Goal: Find specific page/section: Find specific page/section

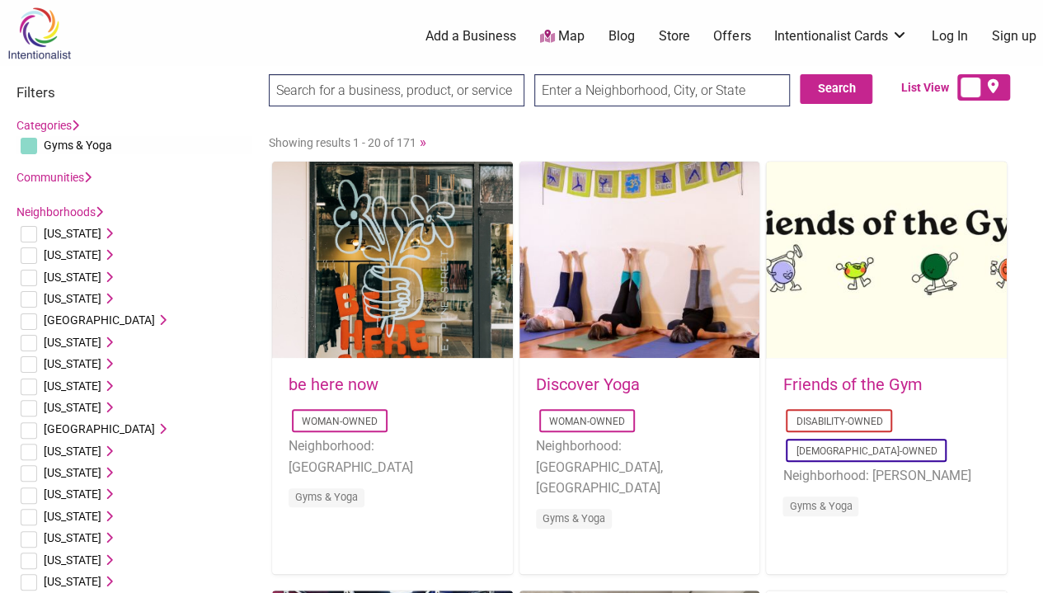
click at [636, 106] on div "Search" at bounding box center [662, 95] width 256 height 43
click at [610, 94] on input "text" at bounding box center [662, 90] width 256 height 32
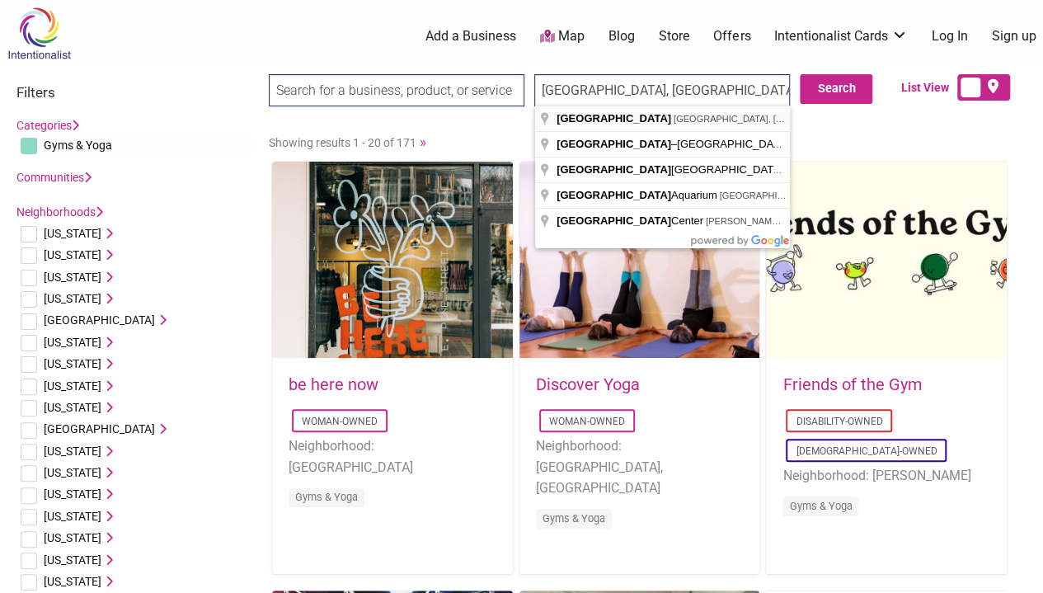
type input "[GEOGRAPHIC_DATA], [GEOGRAPHIC_DATA], [GEOGRAPHIC_DATA]"
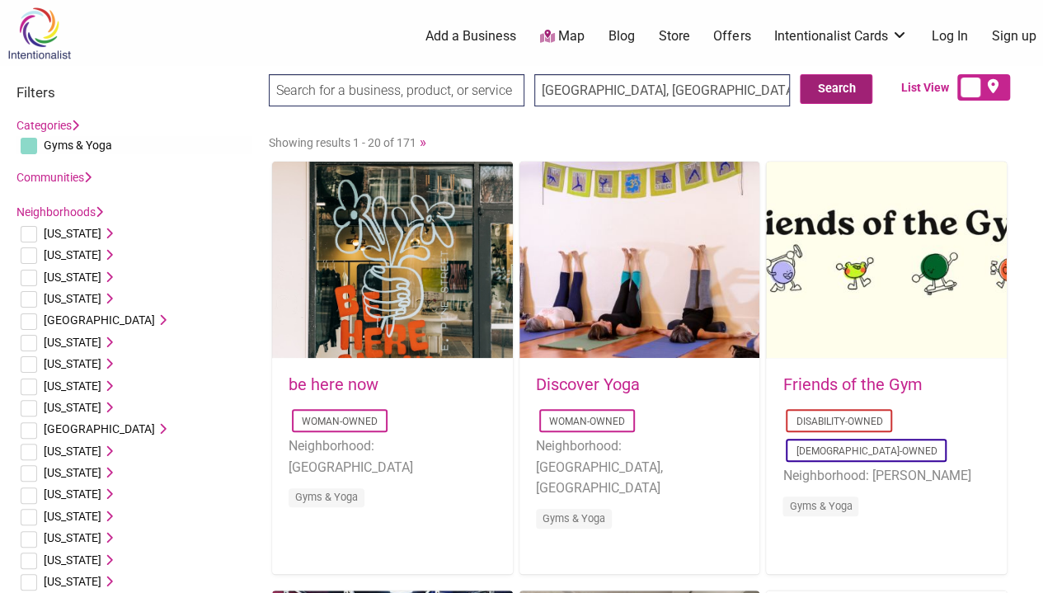
click at [838, 96] on button "Search" at bounding box center [836, 89] width 73 height 30
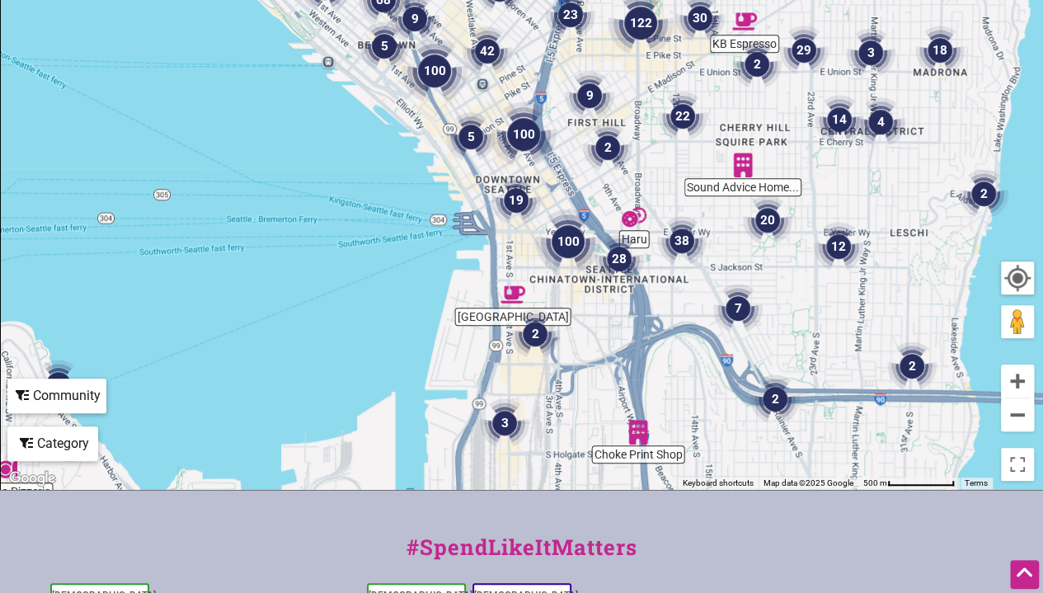
scroll to position [399, 0]
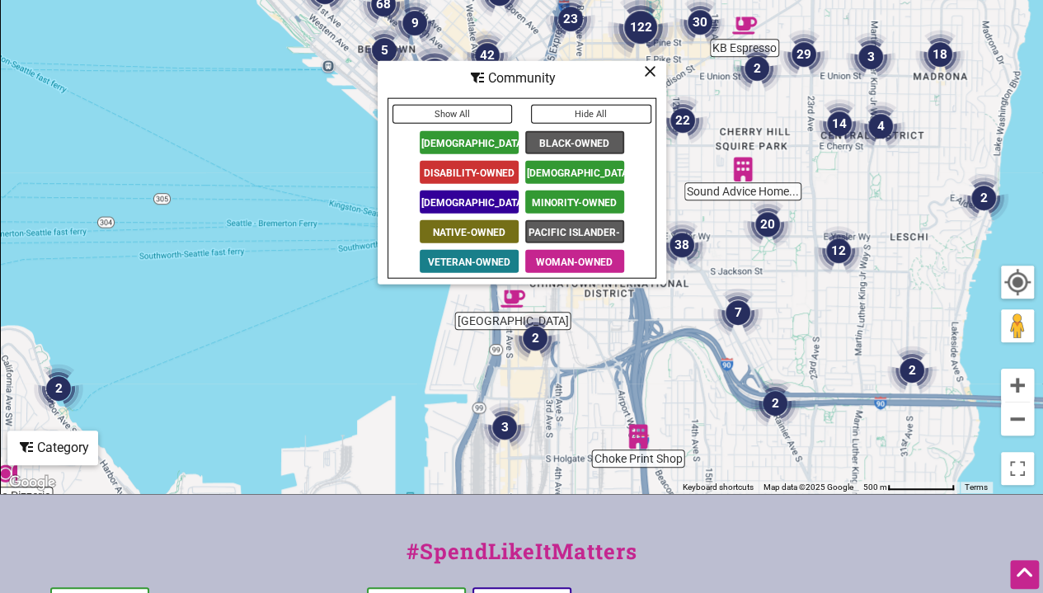
click at [496, 135] on span "[DEMOGRAPHIC_DATA]-Owned" at bounding box center [469, 141] width 99 height 23
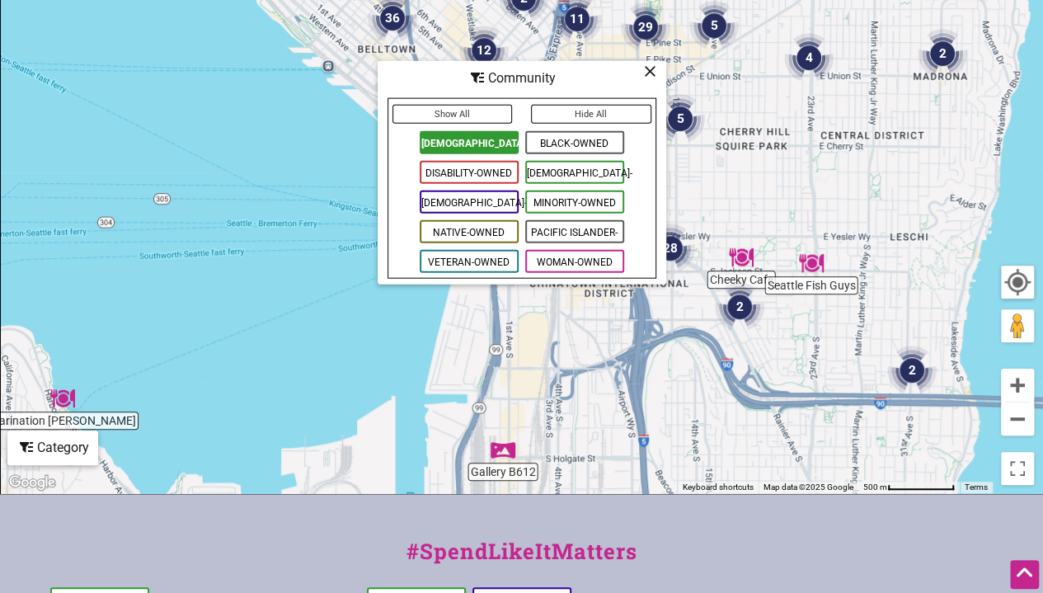
click at [580, 136] on span "Black-Owned" at bounding box center [574, 141] width 99 height 23
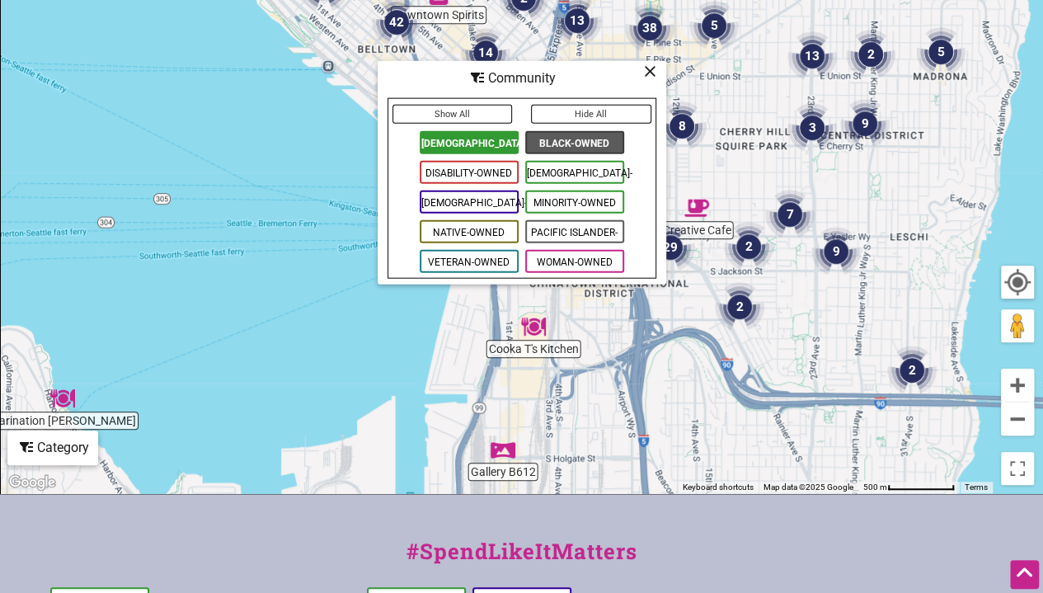
click at [567, 176] on span "[DEMOGRAPHIC_DATA]-Owned" at bounding box center [574, 171] width 99 height 23
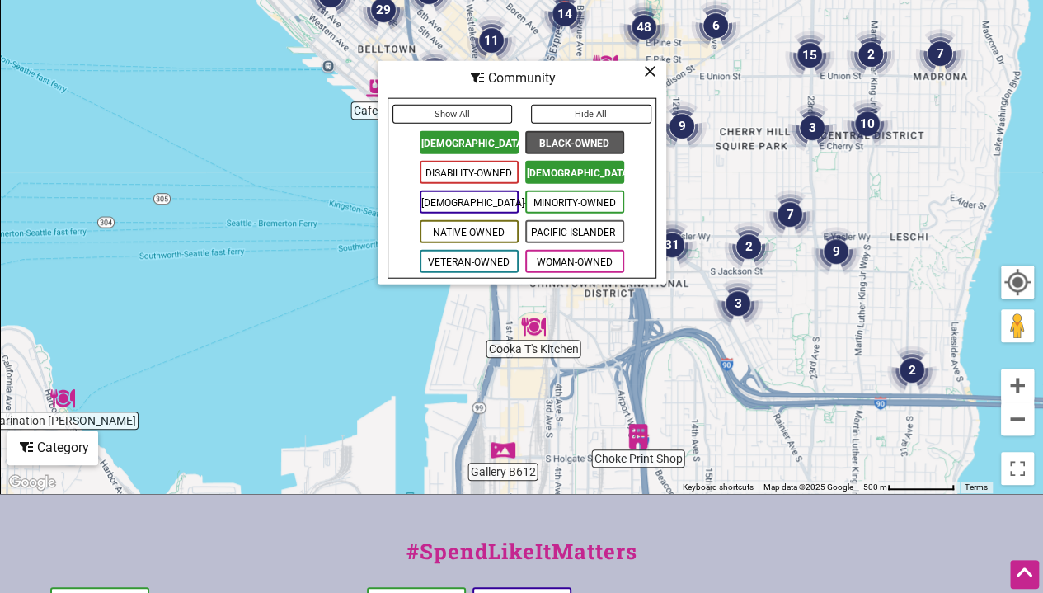
click at [573, 200] on span "Minority-Owned" at bounding box center [574, 201] width 99 height 23
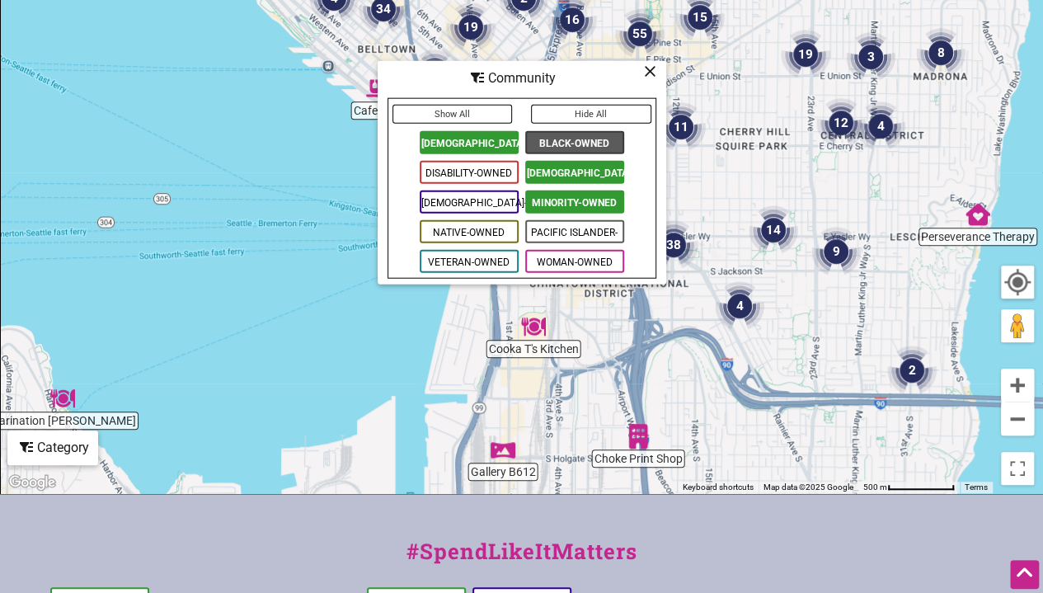
click at [567, 228] on span "Pacific Islander-Owned" at bounding box center [574, 230] width 99 height 23
click at [565, 252] on span "Woman-Owned" at bounding box center [574, 260] width 99 height 23
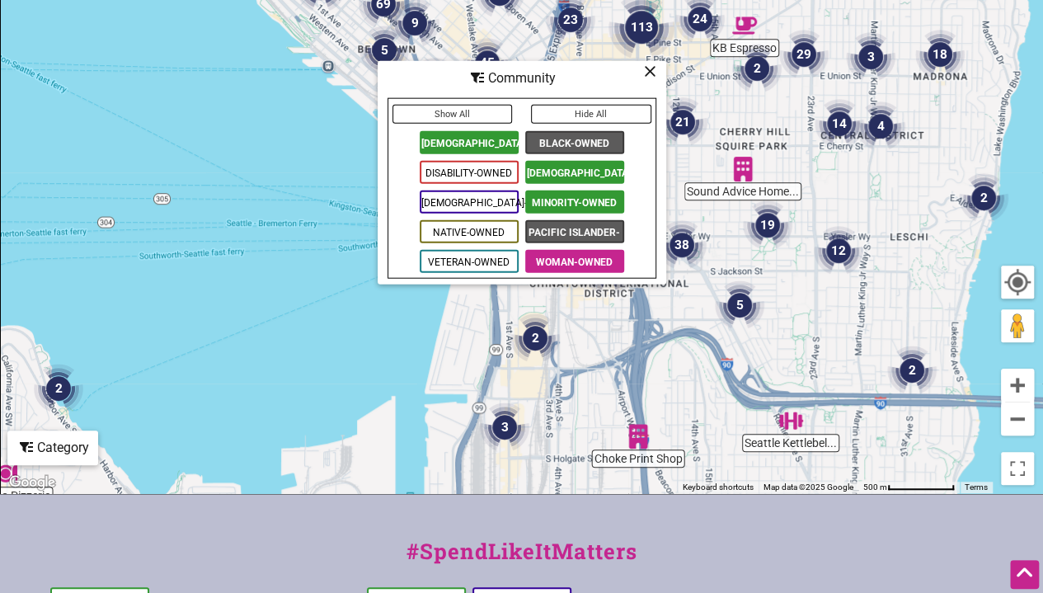
click at [653, 70] on icon at bounding box center [650, 70] width 12 height 1
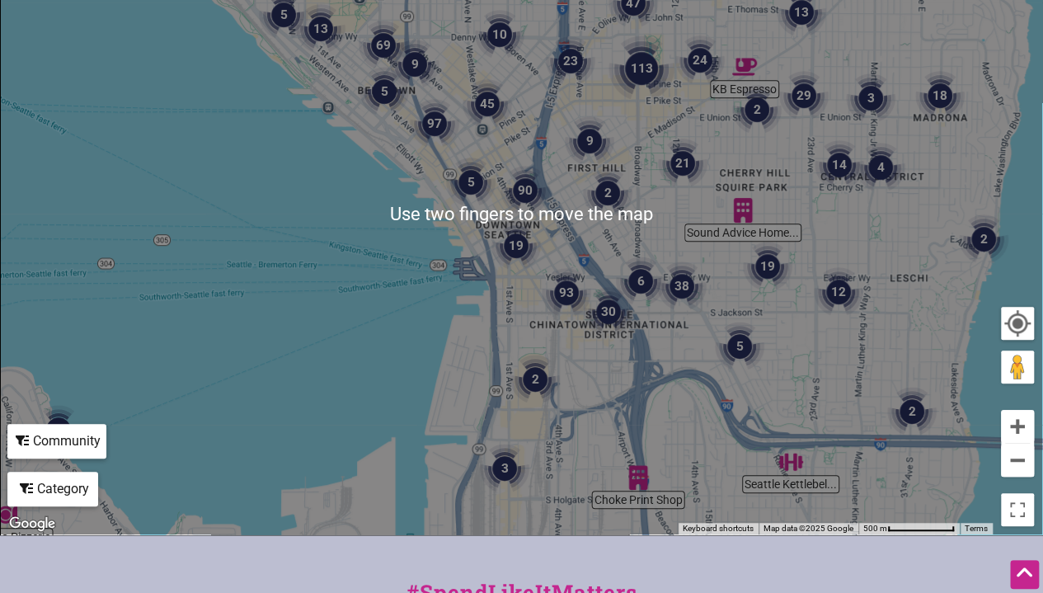
scroll to position [480, 0]
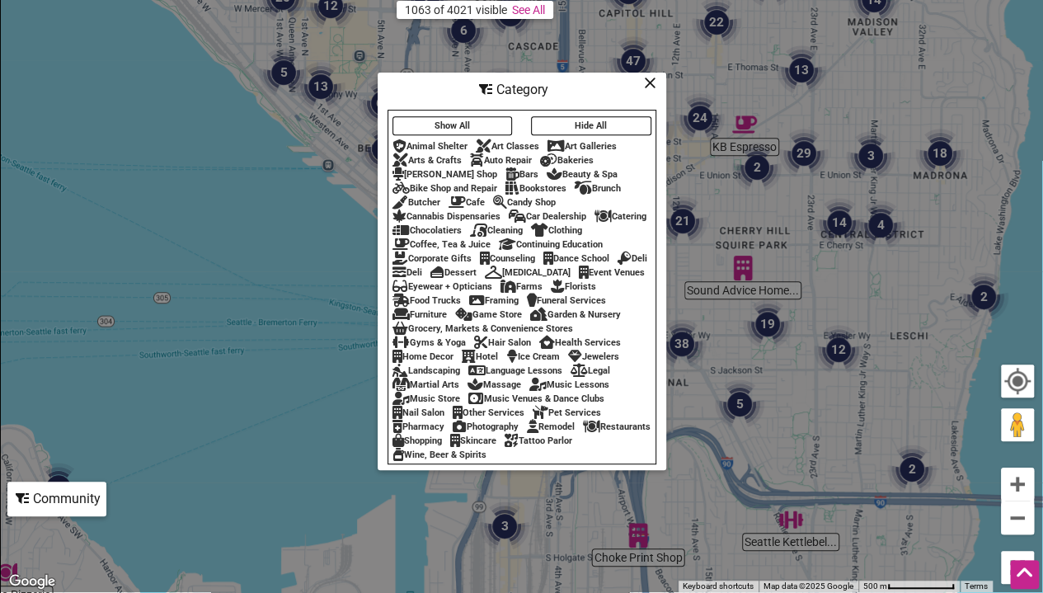
scroll to position [300, 0]
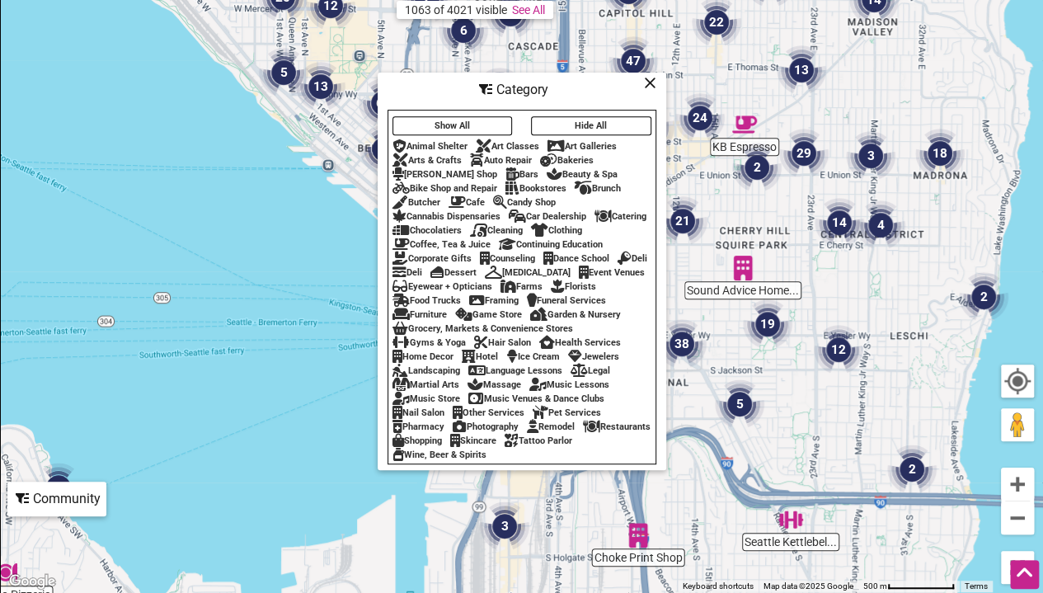
click at [451, 348] on div "Gyms & Yoga" at bounding box center [429, 342] width 73 height 11
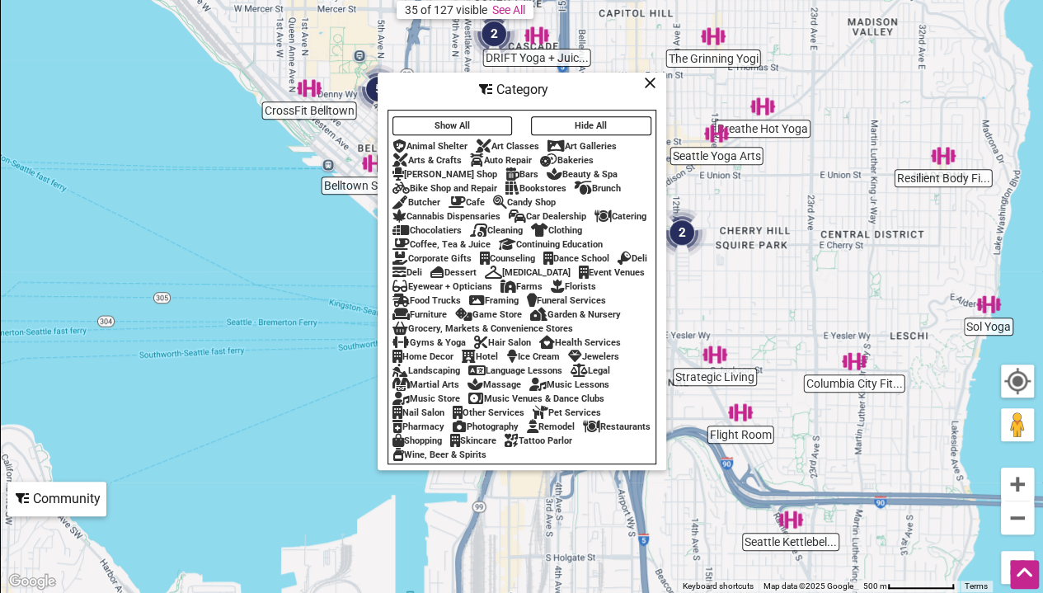
click at [651, 82] on icon at bounding box center [650, 82] width 12 height 1
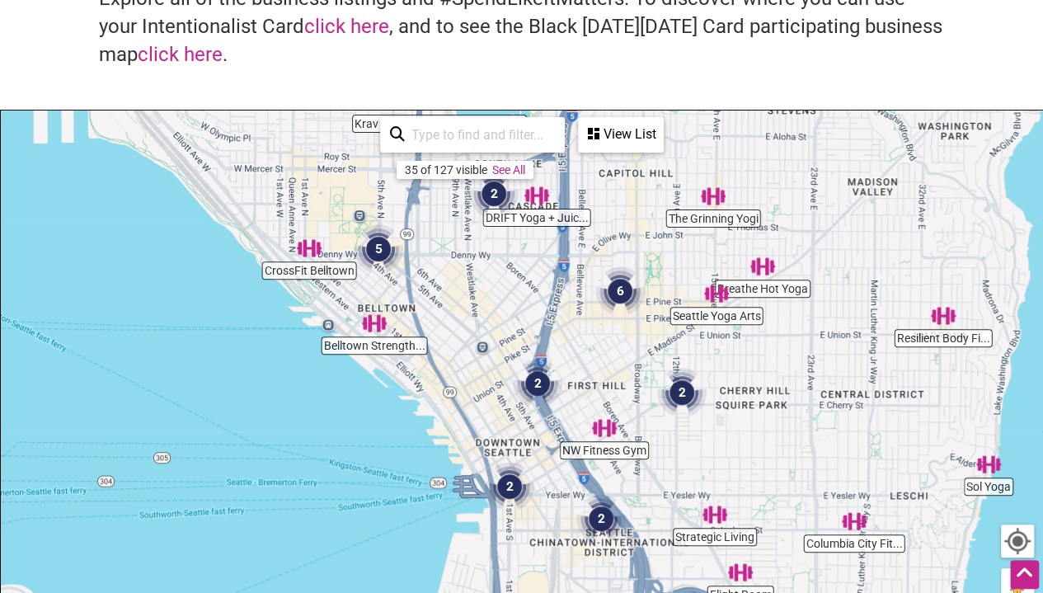
scroll to position [142, 0]
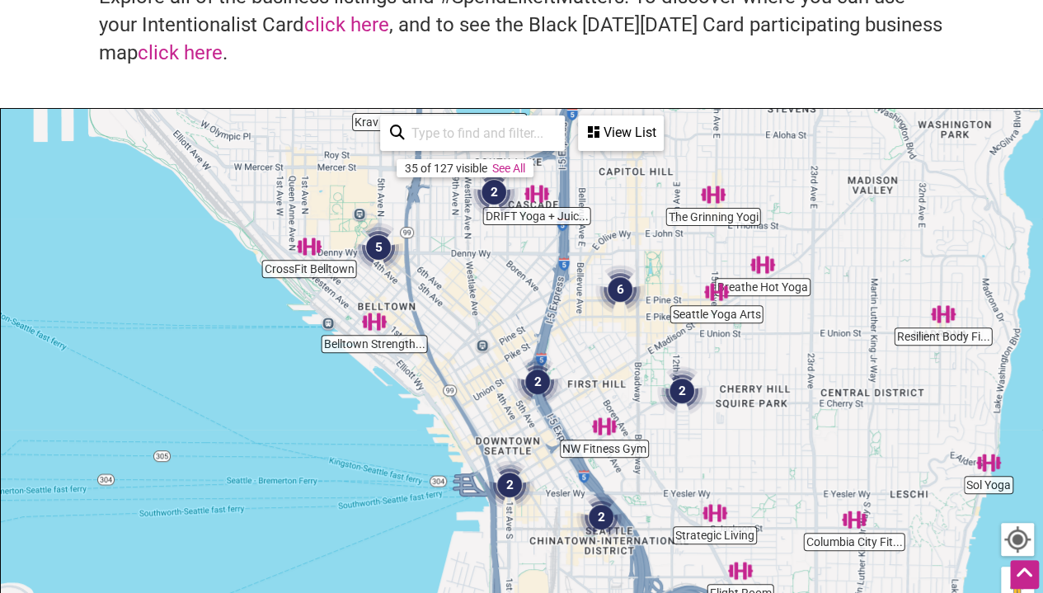
click at [619, 129] on div "View List" at bounding box center [621, 132] width 82 height 31
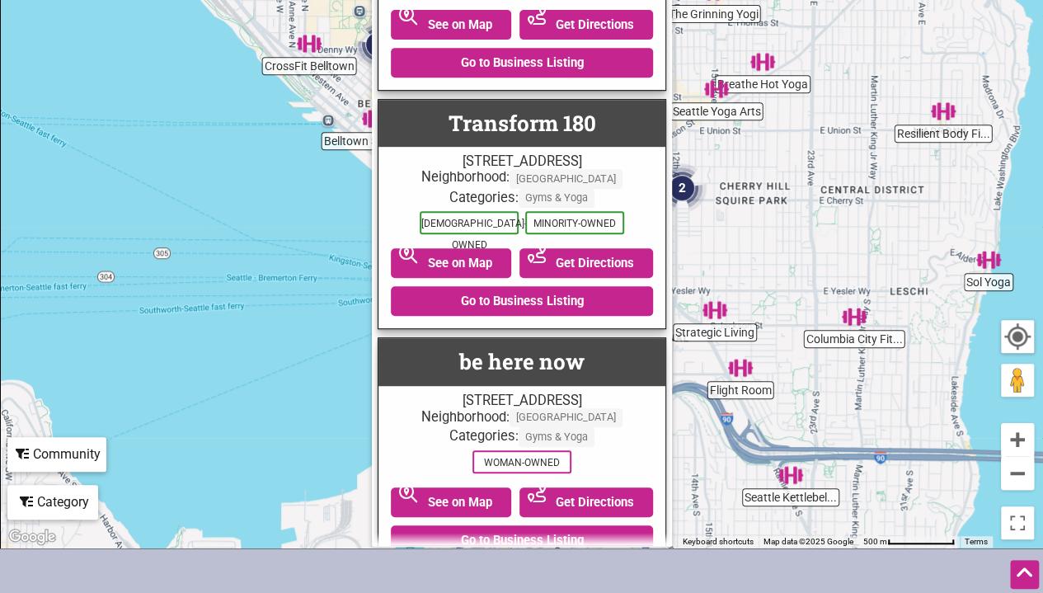
scroll to position [348, 0]
